Goal: Information Seeking & Learning: Compare options

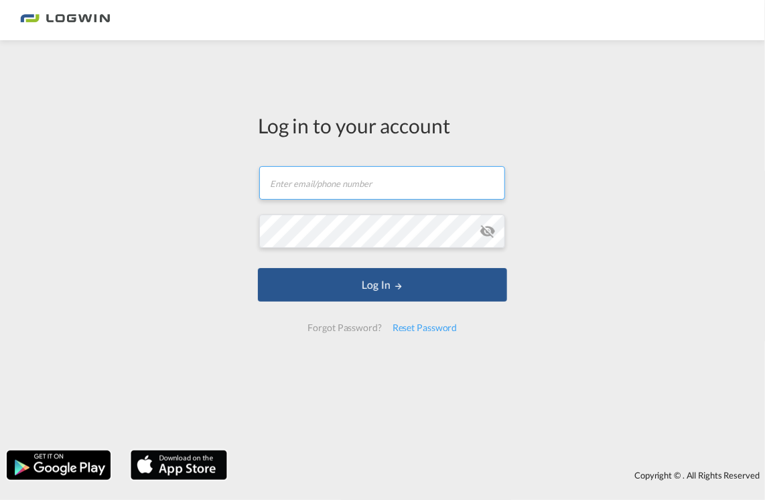
click at [352, 186] on input "text" at bounding box center [382, 182] width 246 height 33
type input "[EMAIL_ADDRESS][PERSON_NAME][DOMAIN_NAME]"
click at [258, 268] on button "Log In" at bounding box center [382, 284] width 249 height 33
